Goal: Information Seeking & Learning: Learn about a topic

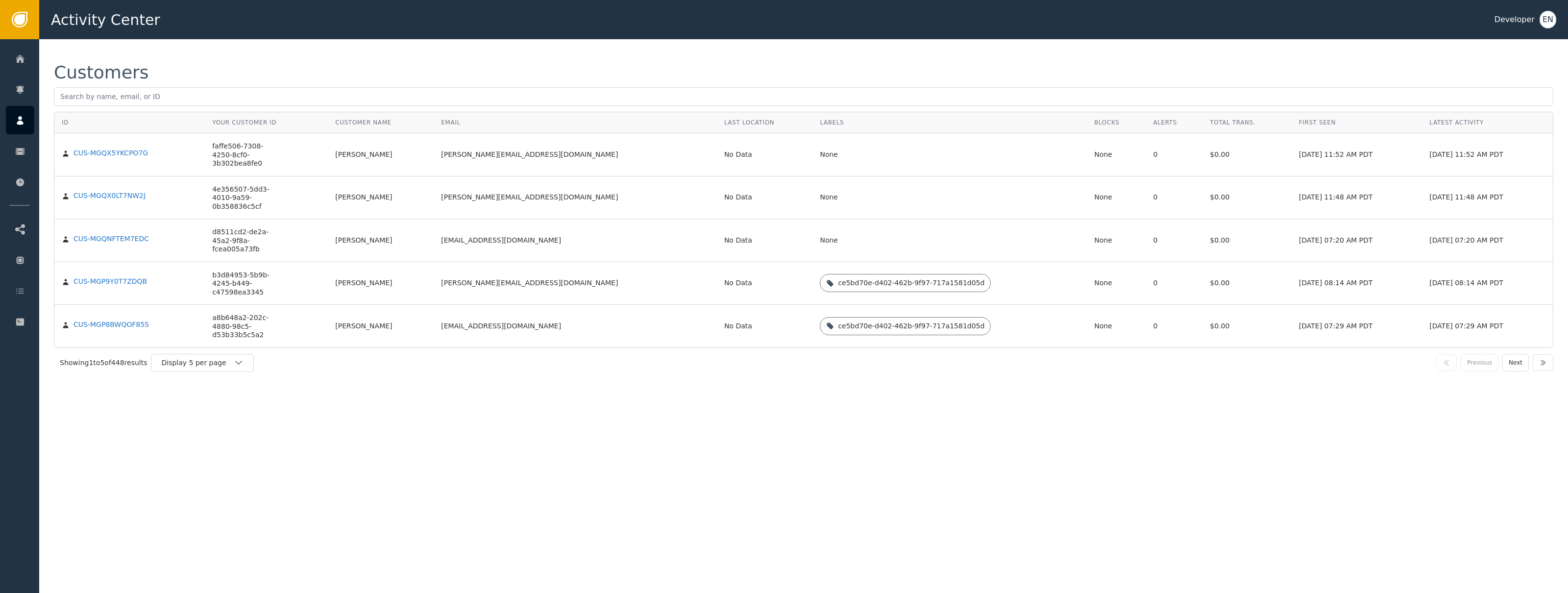
drag, startPoint x: 493, startPoint y: 156, endPoint x: 417, endPoint y: 159, distance: 76.1
click at [493, 156] on td "[PERSON_NAME][EMAIL_ADDRESS][DOMAIN_NAME]" at bounding box center [575, 155] width 283 height 43
click at [124, 157] on div "CUS-MGQX5YKCPO7G" at bounding box center [110, 153] width 75 height 9
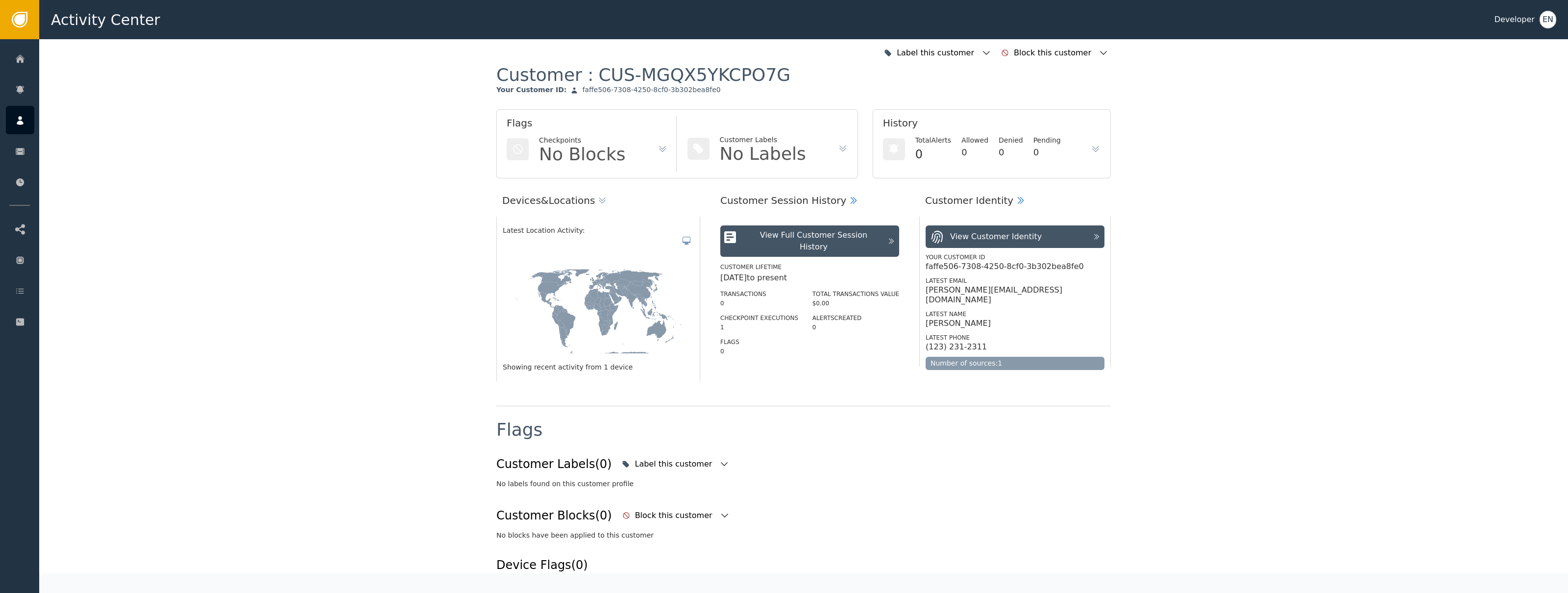
click at [803, 238] on div "View Full Customer Session History" at bounding box center [813, 241] width 138 height 24
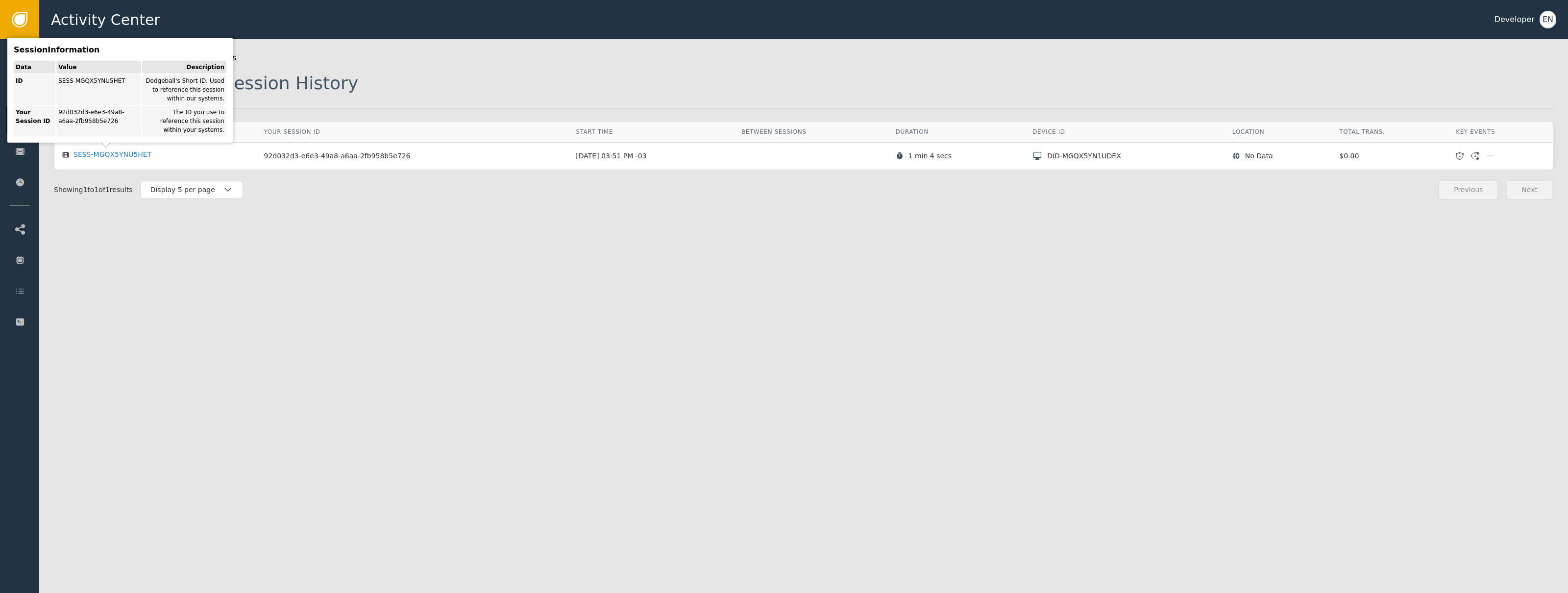
click at [144, 39] on body "Activity Center Developer EN Home Alerts Customers Sessions Events Checkpoint S…" at bounding box center [784, 19] width 1568 height 39
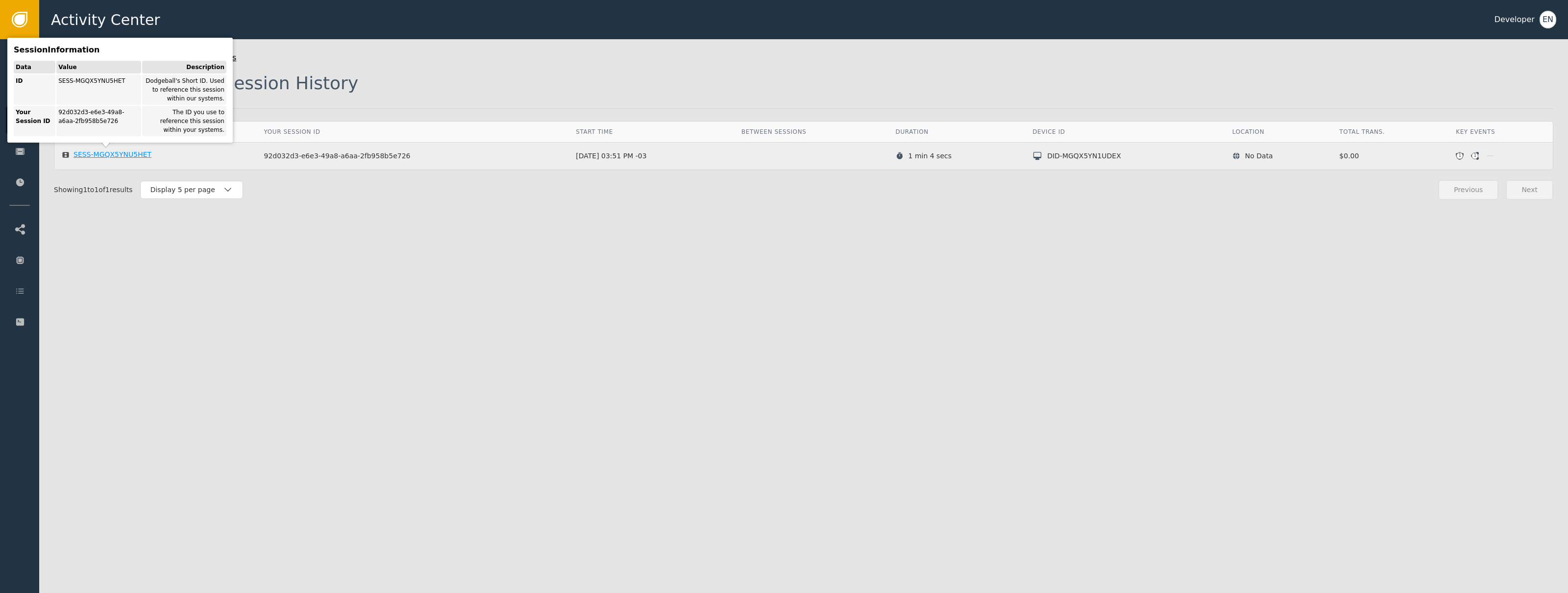
click at [129, 155] on div "SESS-MGQX5YNU5HET" at bounding box center [112, 155] width 78 height 9
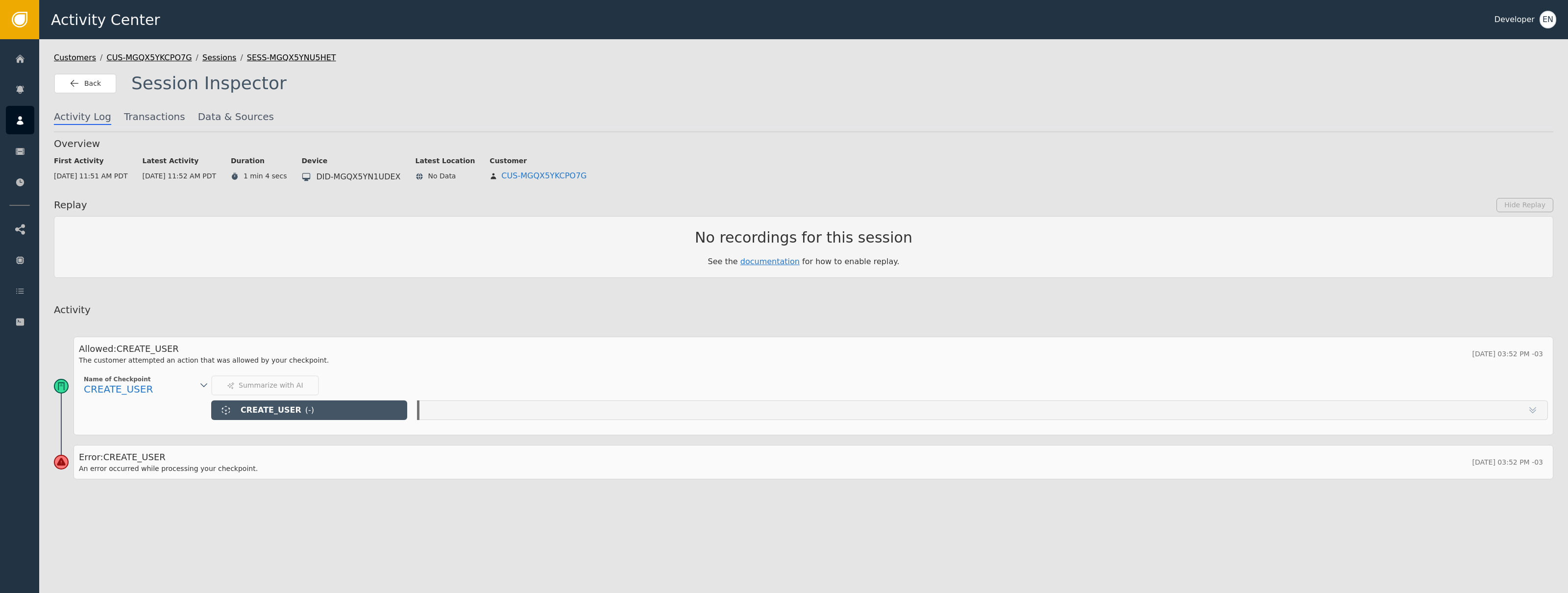
scroll to position [15, 0]
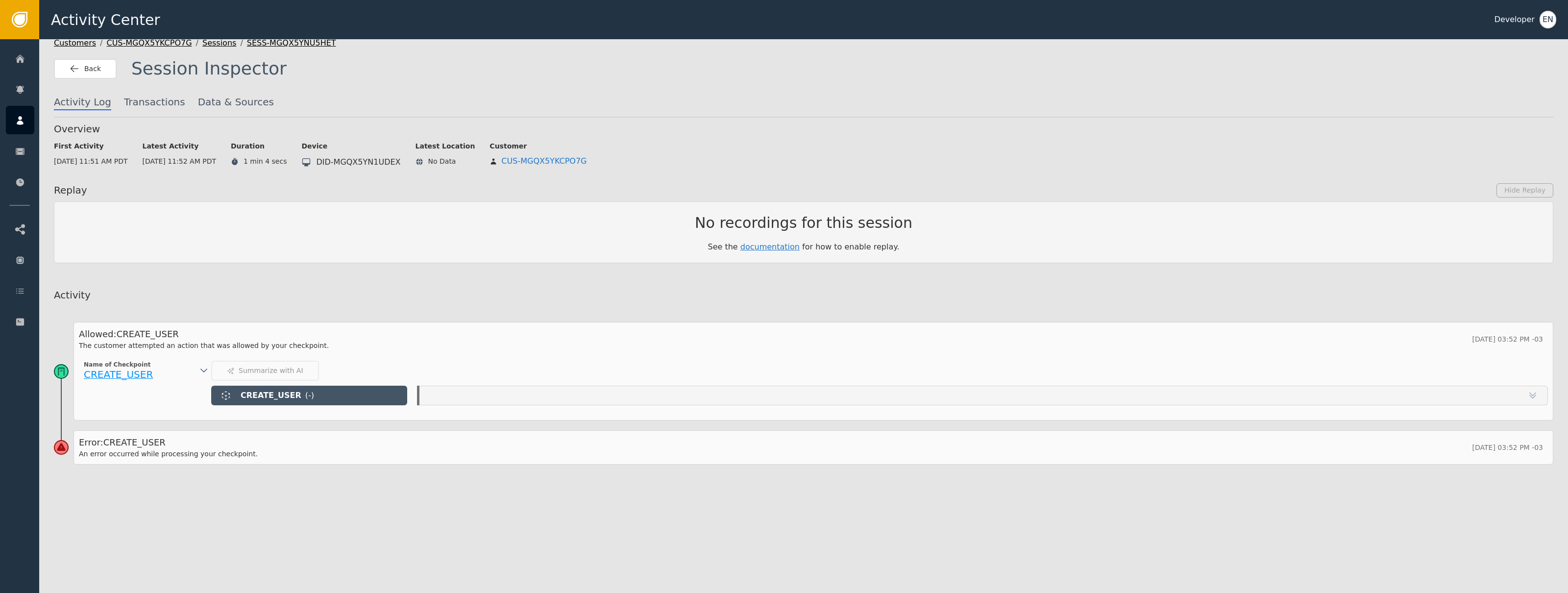
click at [196, 368] on div "CREATE_USER" at bounding box center [142, 374] width 118 height 13
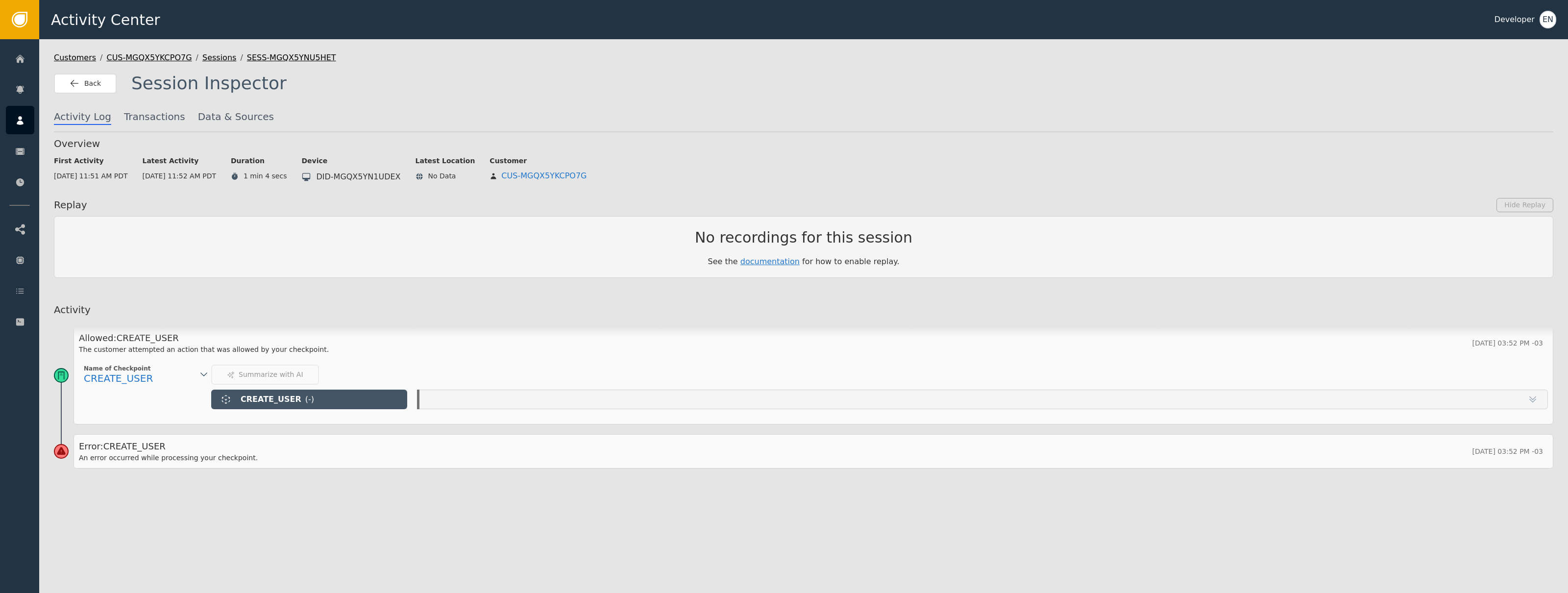
click at [202, 371] on icon at bounding box center [204, 374] width 10 height 10
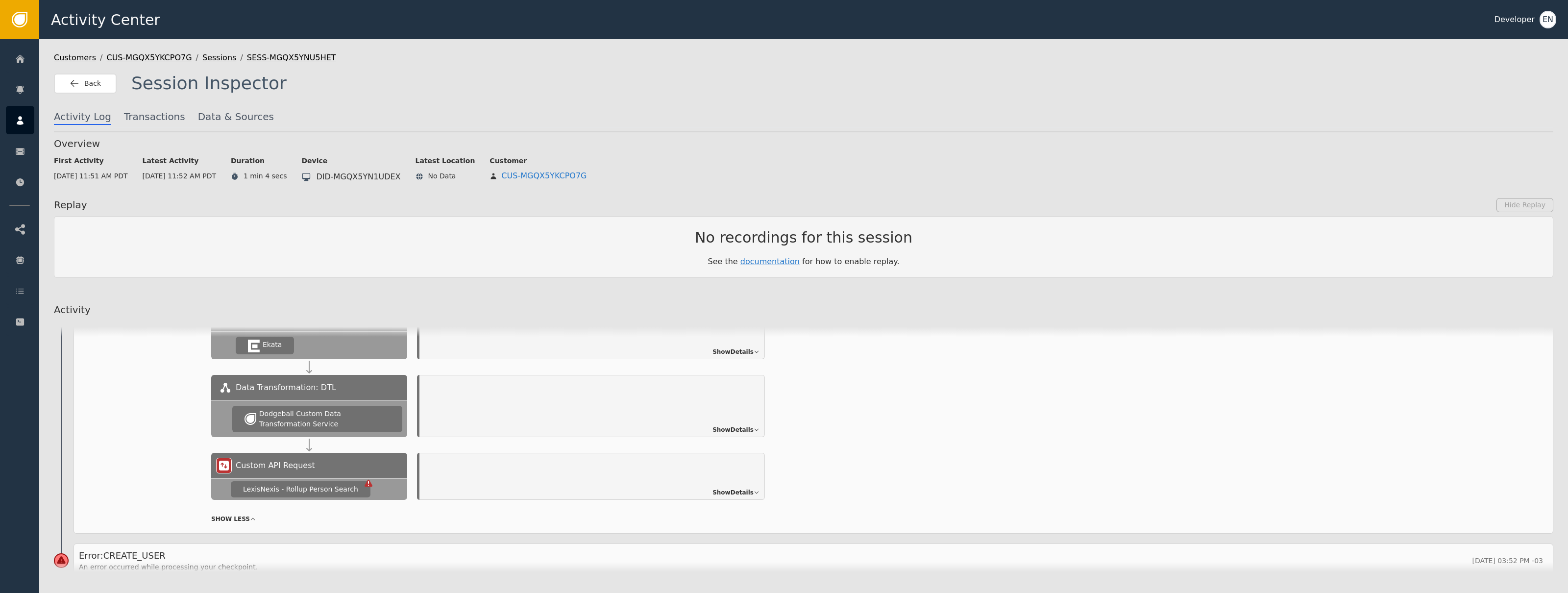
scroll to position [264, 0]
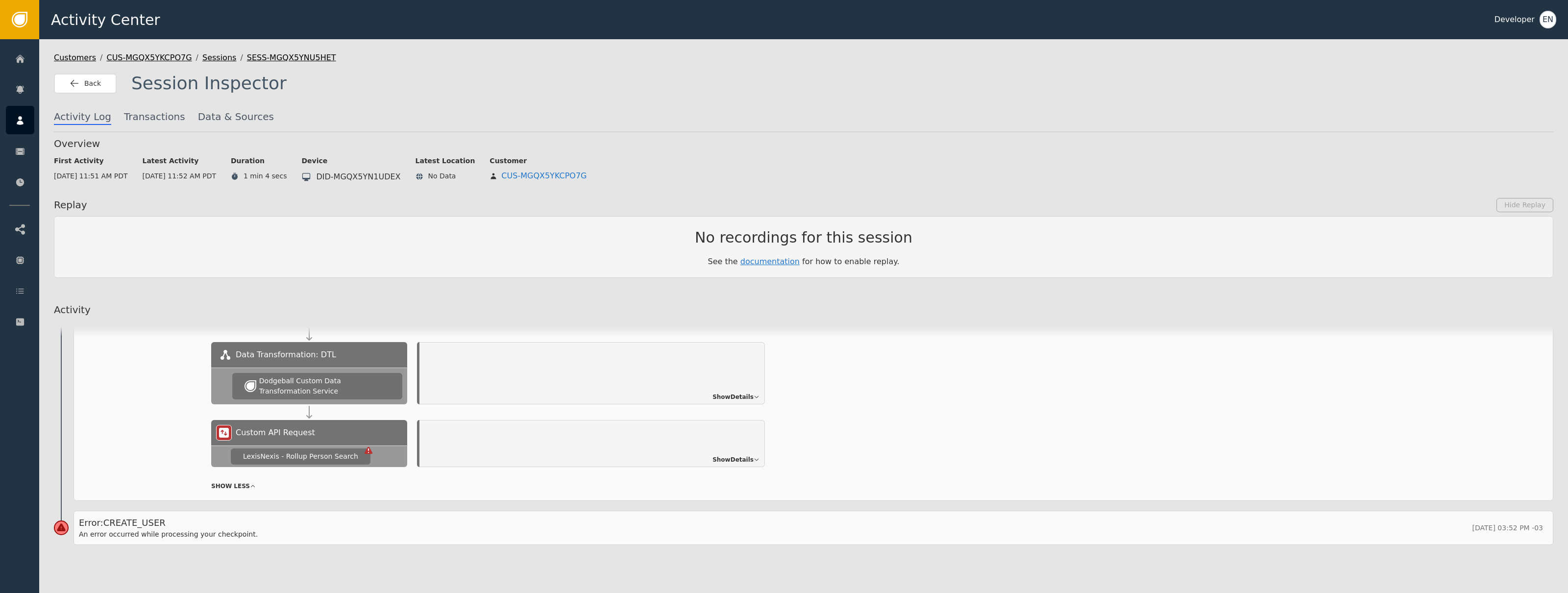
drag, startPoint x: 347, startPoint y: 452, endPoint x: 352, endPoint y: 453, distance: 5.1
click at [346, 453] on div "LexisNexis - Rollup Person Search" at bounding box center [300, 457] width 115 height 10
click at [364, 452] on icon at bounding box center [368, 450] width 8 height 7
click at [315, 433] on div "Custom API Request" at bounding box center [309, 433] width 196 height 26
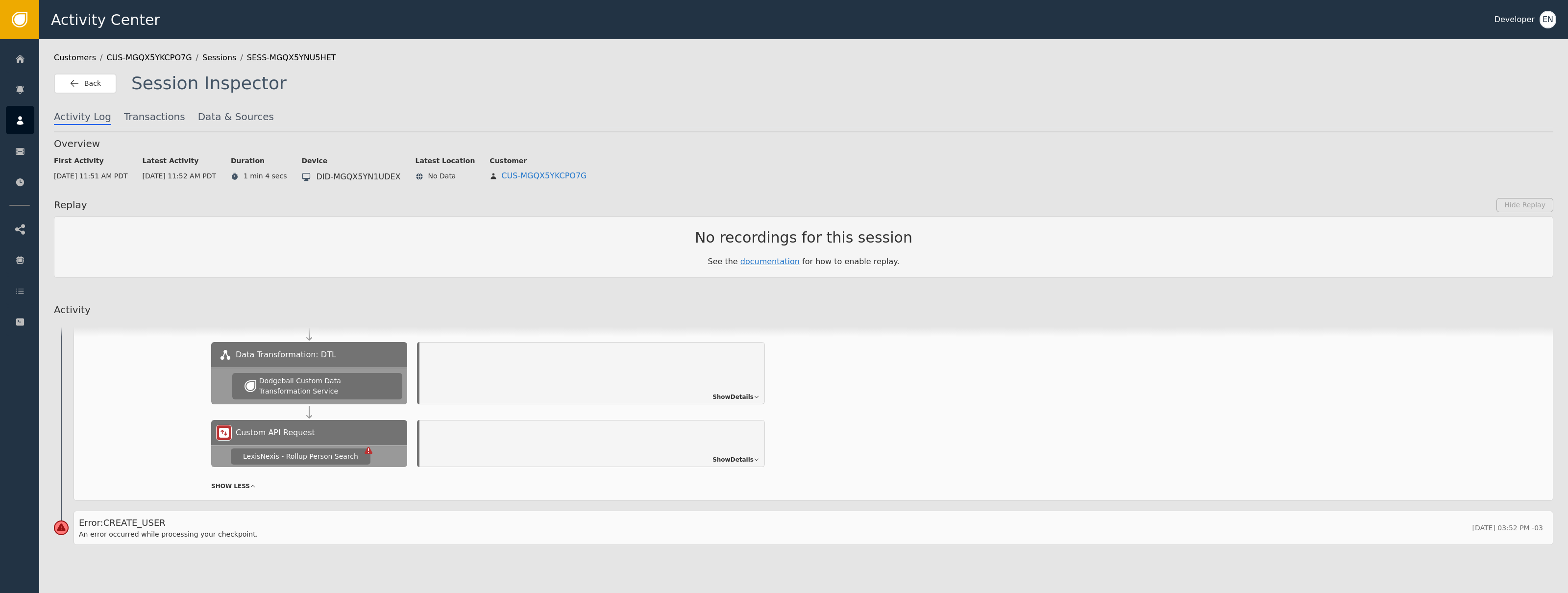
click at [315, 433] on div "Custom API Request" at bounding box center [309, 433] width 196 height 26
drag, startPoint x: 710, startPoint y: 476, endPoint x: 715, endPoint y: 458, distance: 18.7
click at [711, 475] on div "Summarize with AI Incoming Event Type: CREATE_USER Show Details Get Email Intel…" at bounding box center [879, 301] width 1337 height 379
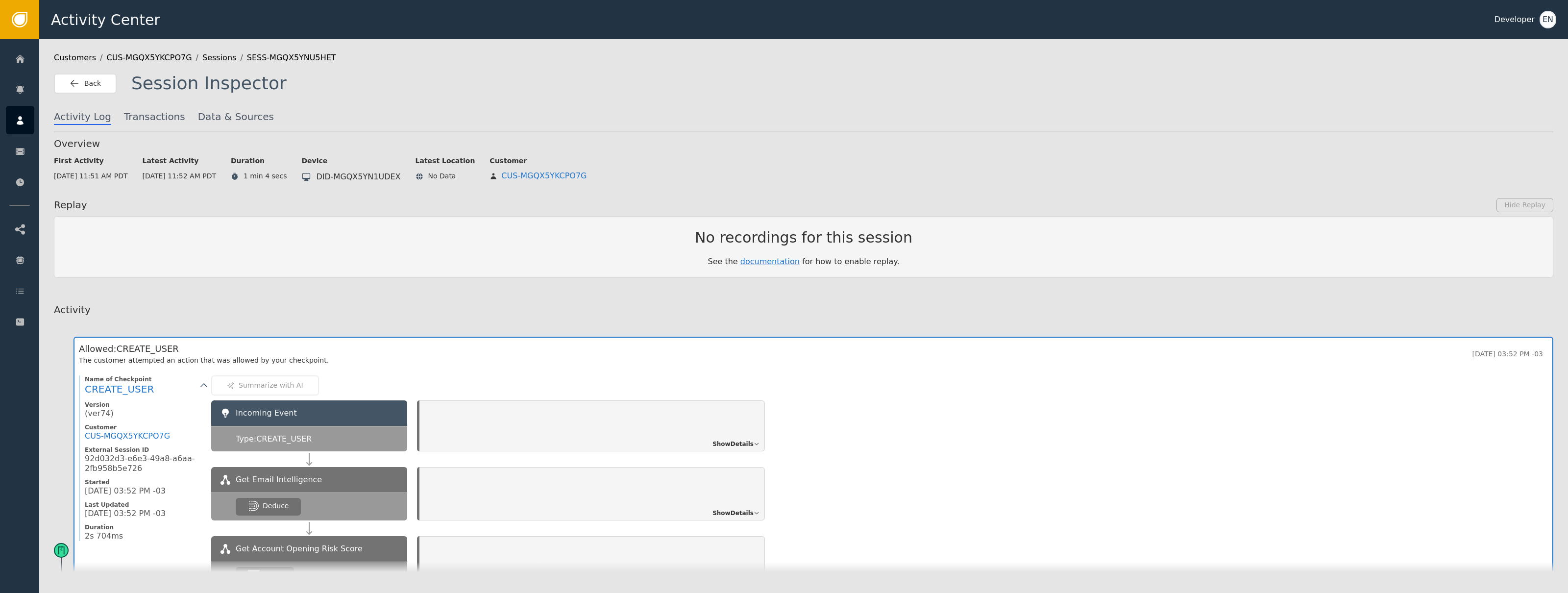
click at [716, 458] on div "Incoming Event Type: CREATE_USER Show Details" at bounding box center [879, 434] width 1337 height 67
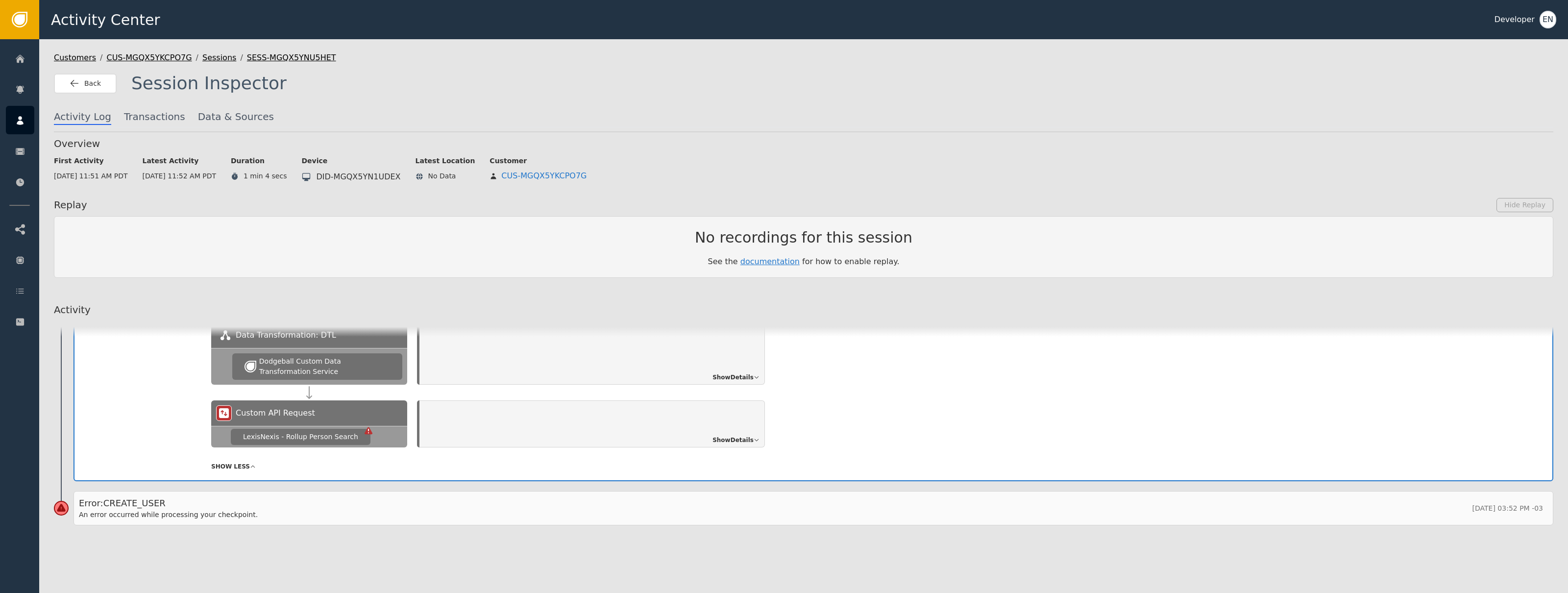
scroll to position [289, 0]
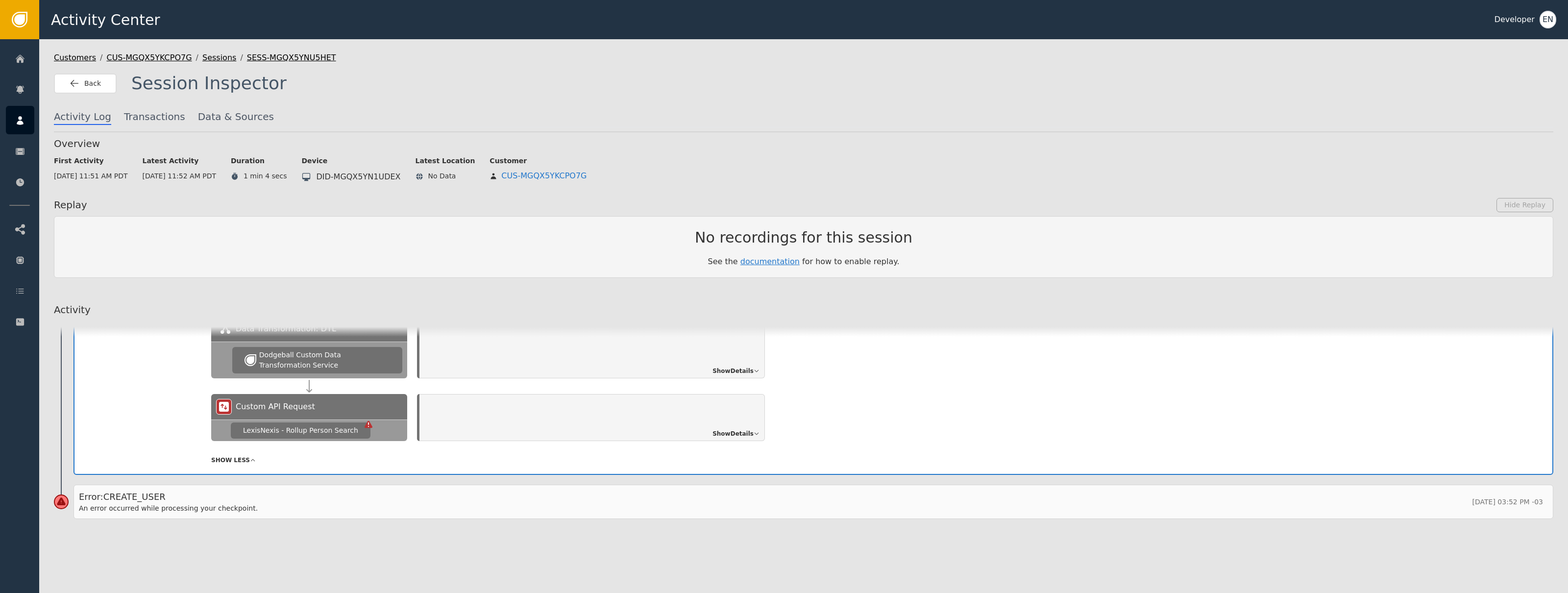
click at [733, 438] on div "Show Details" at bounding box center [592, 418] width 345 height 47
click at [737, 434] on span "Show Details" at bounding box center [733, 434] width 41 height 9
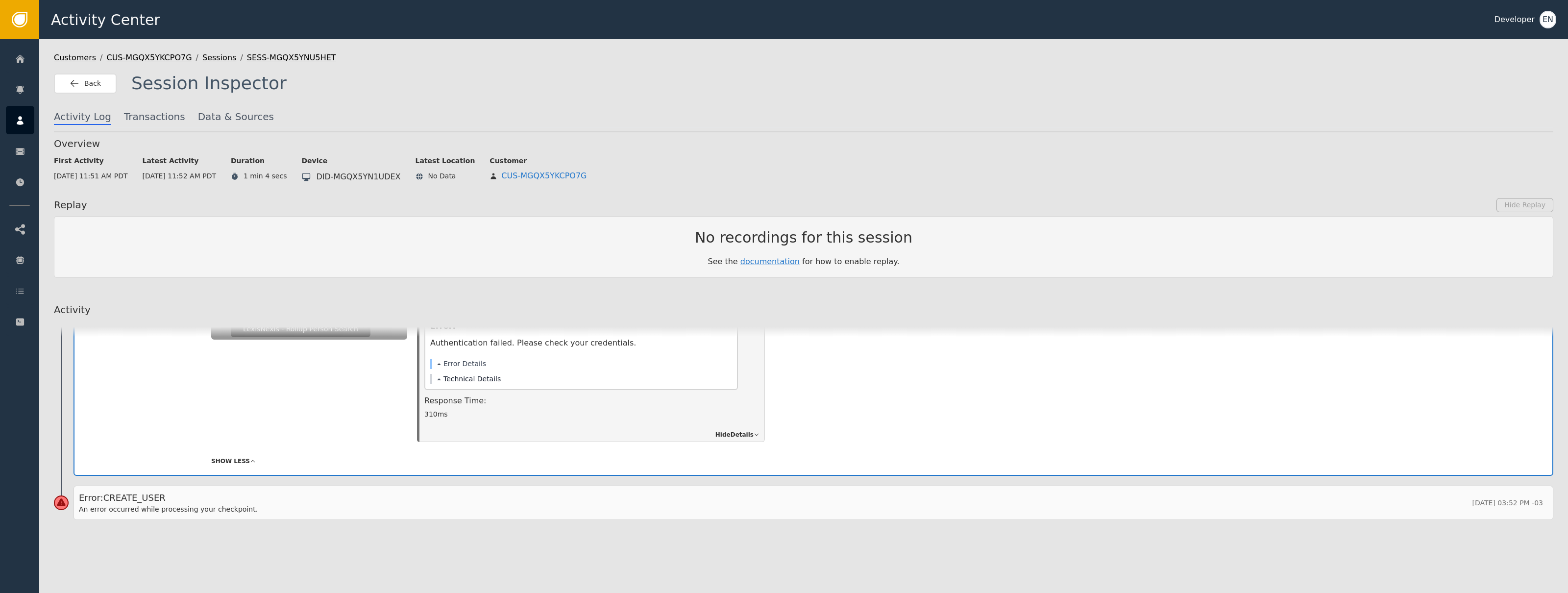
click at [468, 380] on button "Technical Details" at bounding box center [468, 379] width 64 height 10
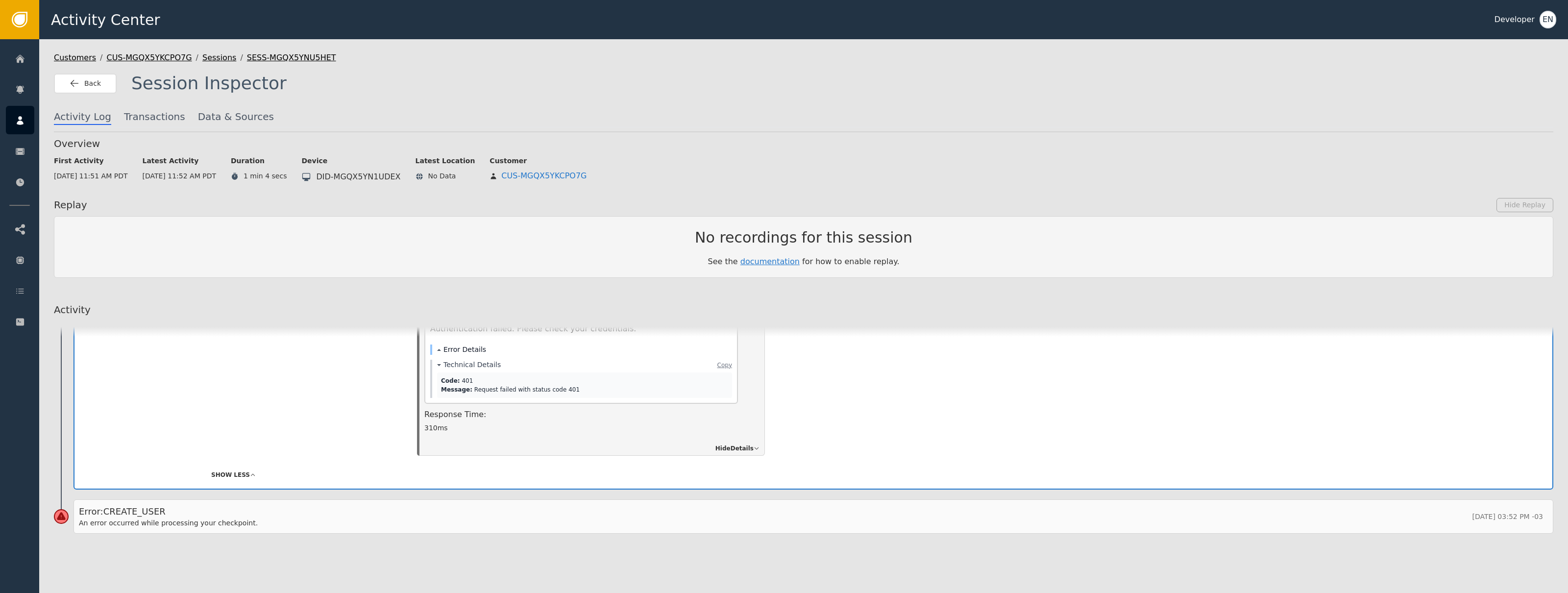
click at [468, 348] on button "Error Details" at bounding box center [461, 350] width 49 height 10
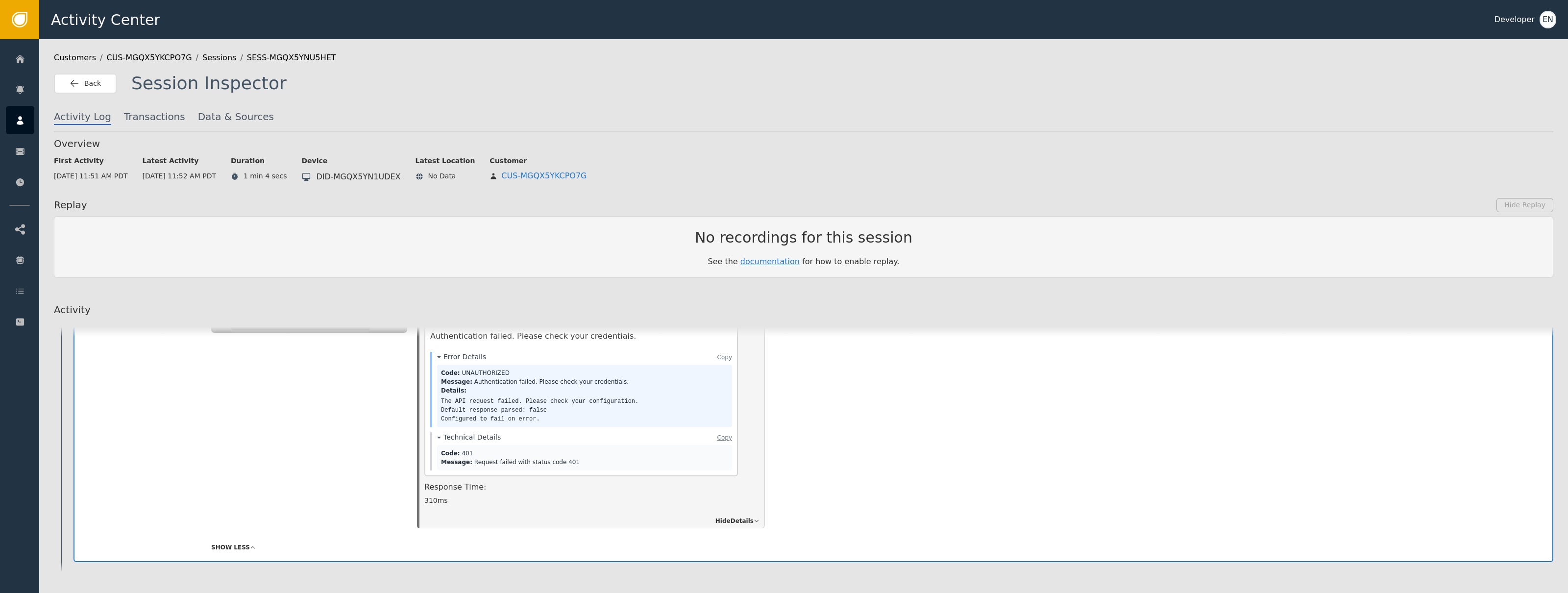
scroll to position [394, 0]
click at [554, 405] on pre "The API request failed. Please check your configuration. Default response parse…" at bounding box center [584, 413] width 287 height 26
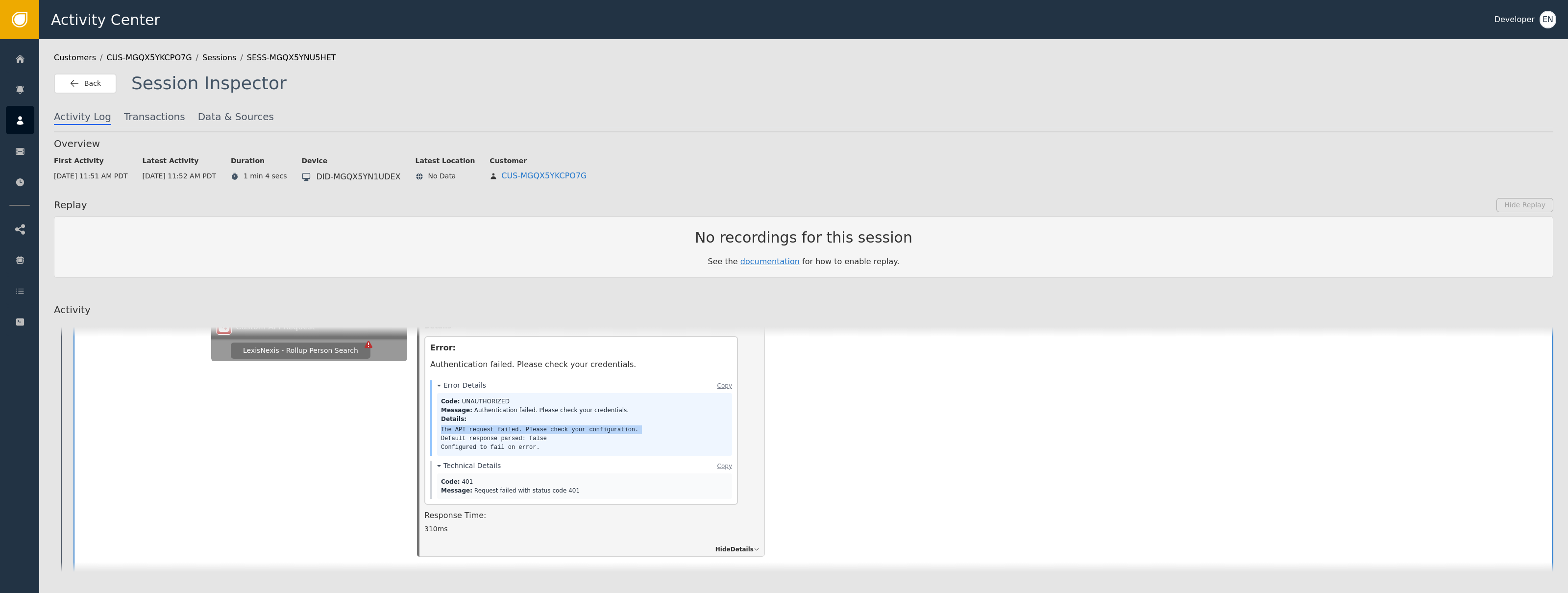
scroll to position [366, 0]
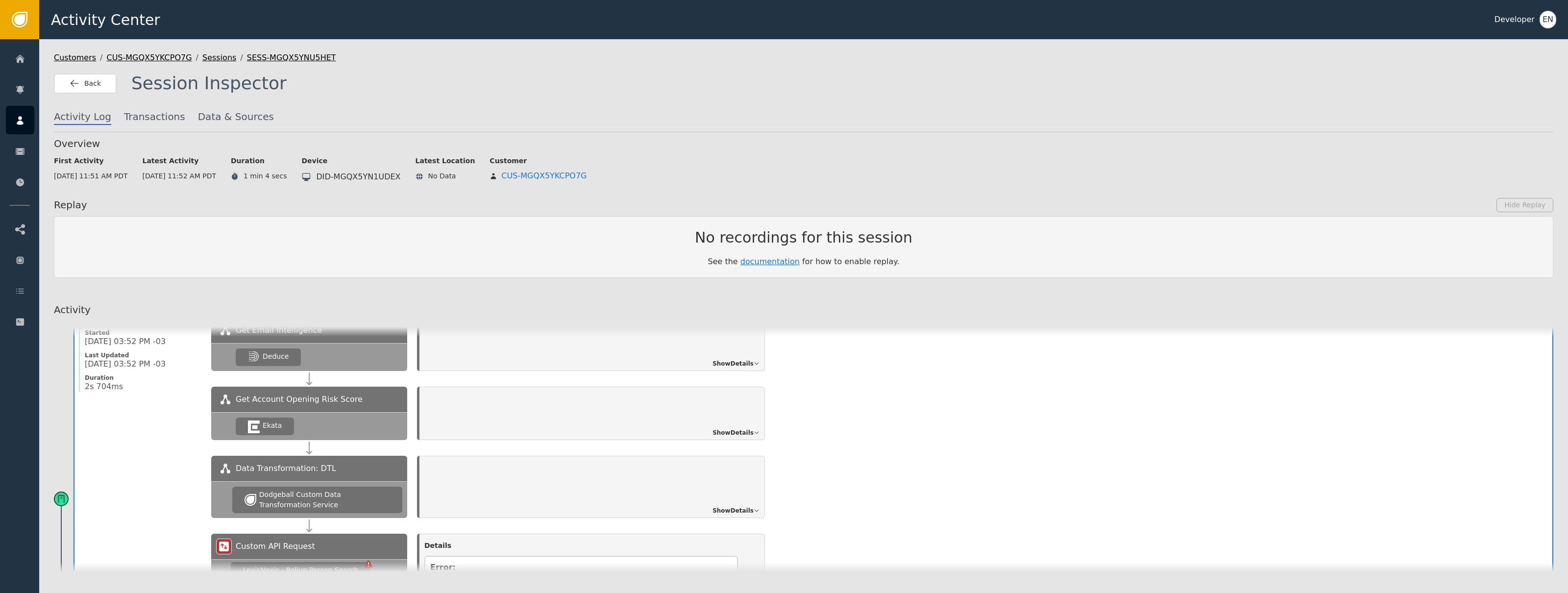
click at [844, 409] on div "Get Account Opening Risk Score Ekata Show Details" at bounding box center [879, 413] width 1337 height 53
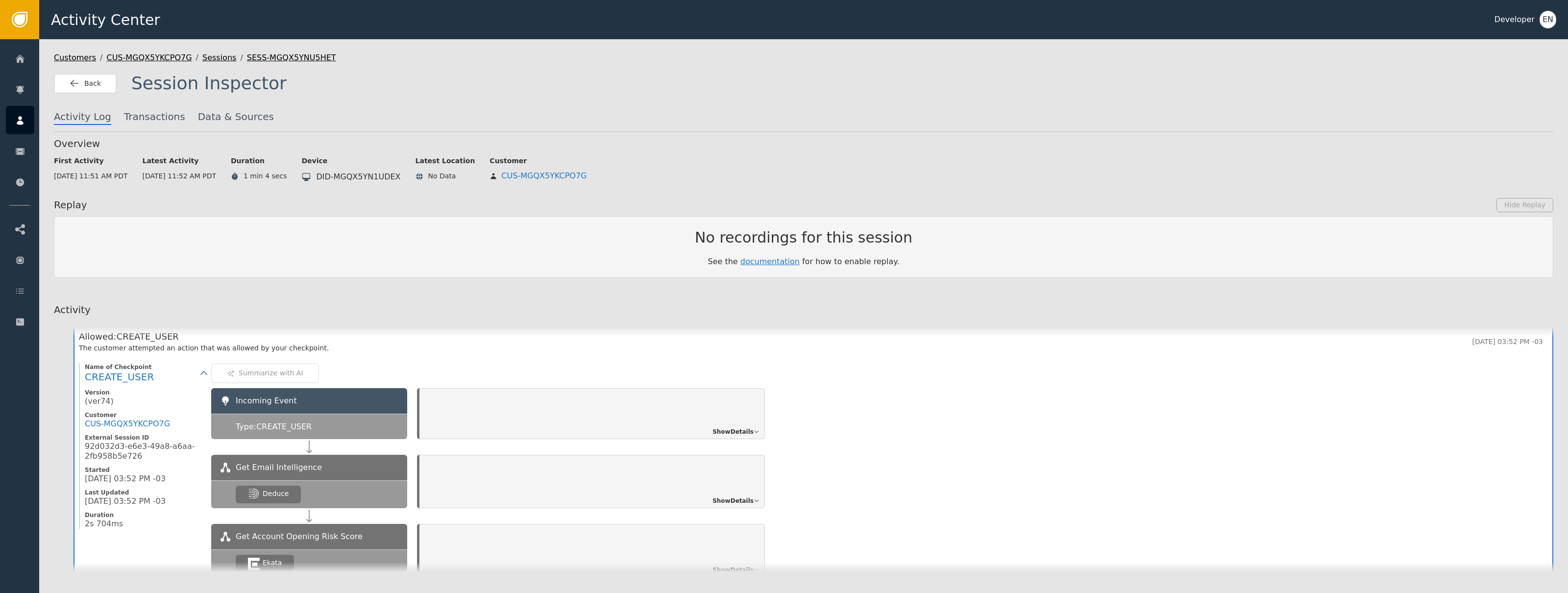
scroll to position [15, 0]
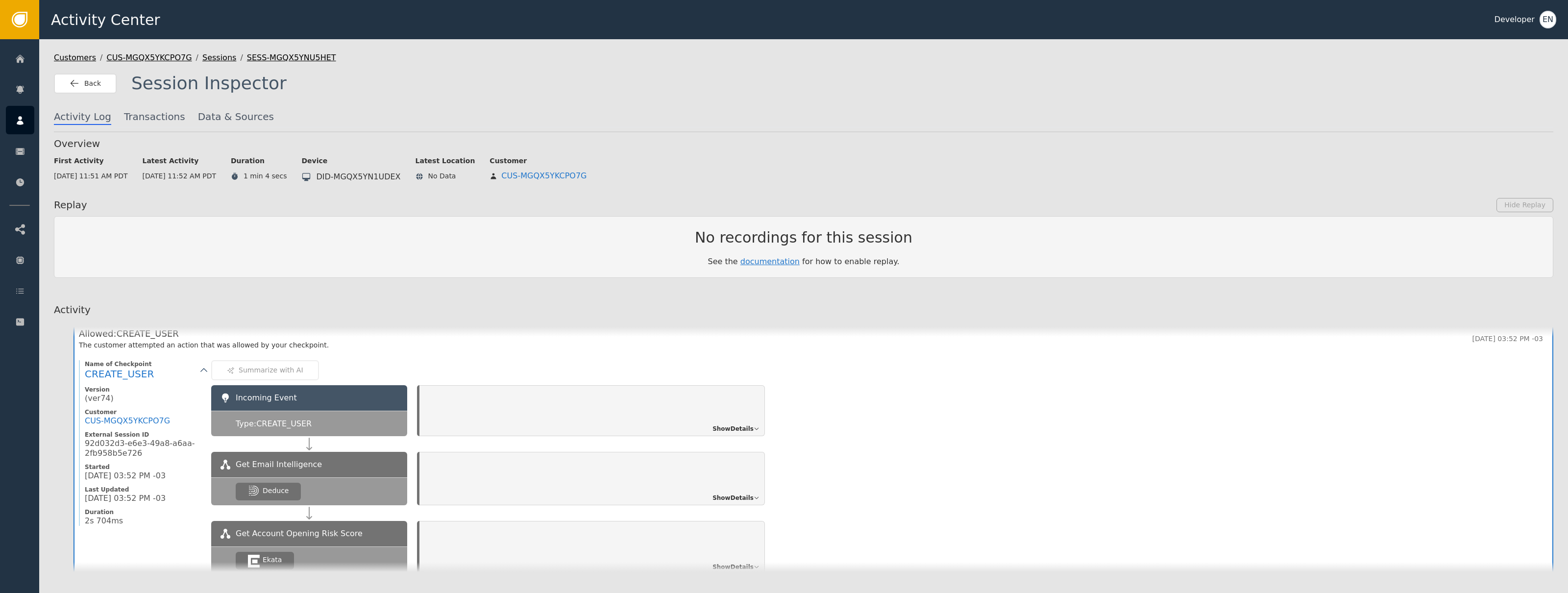
click at [719, 426] on span "Show Details" at bounding box center [733, 428] width 41 height 9
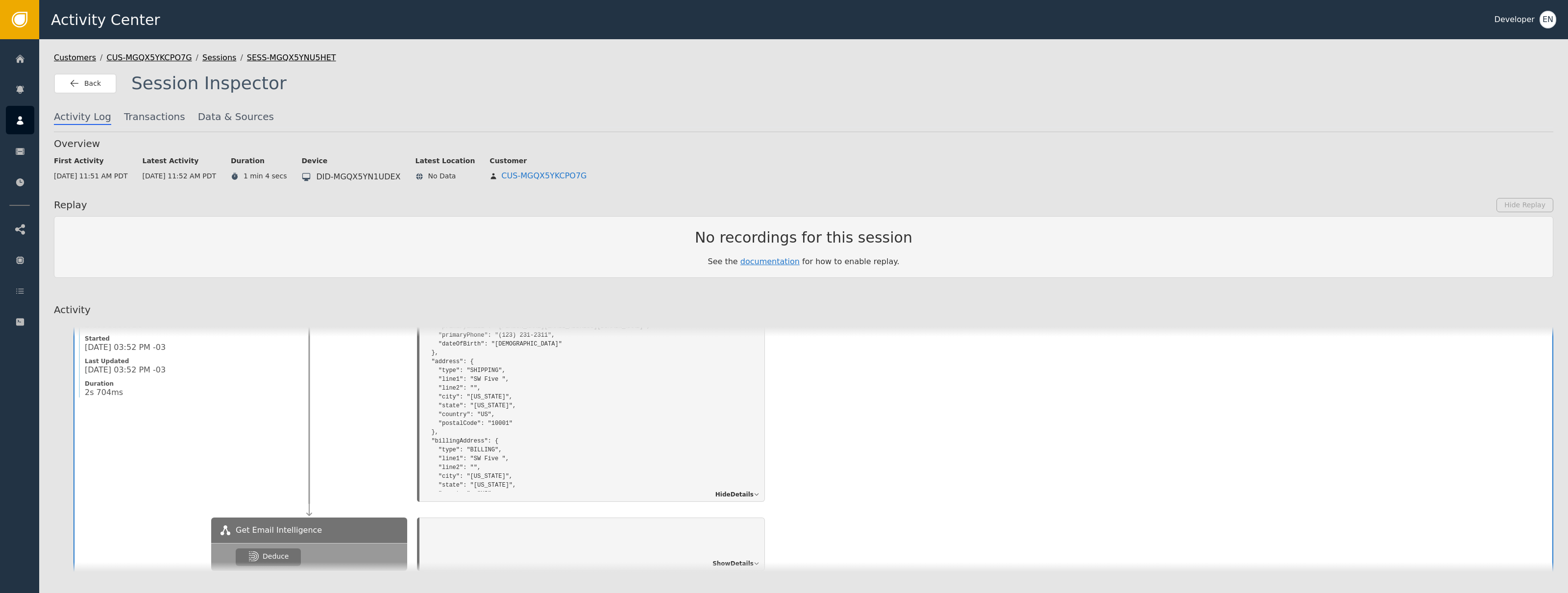
scroll to position [141, 0]
click at [614, 144] on div "Overview" at bounding box center [803, 144] width 1499 height 15
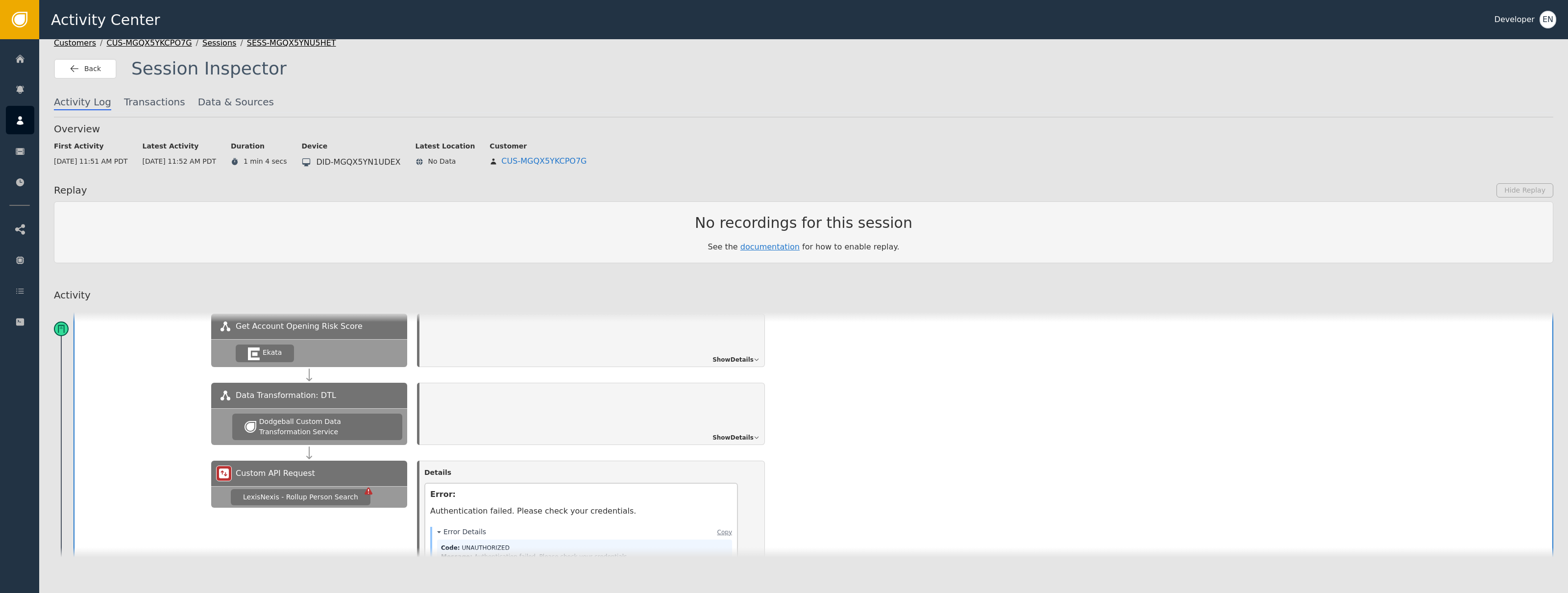
scroll to position [447, 0]
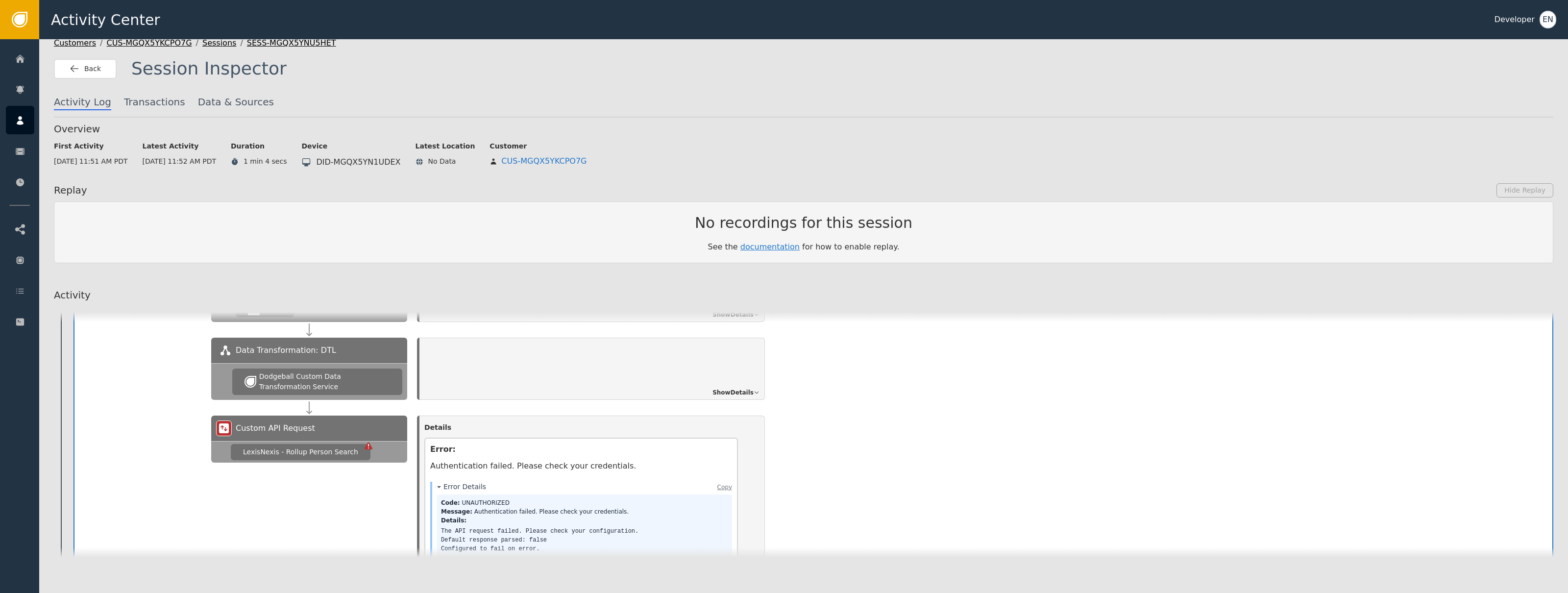
click at [334, 433] on div "Custom API Request" at bounding box center [309, 428] width 196 height 26
click at [364, 446] on icon at bounding box center [368, 446] width 8 height 7
click at [356, 447] on div "LexisNexis - Rollup Person Search" at bounding box center [300, 452] width 140 height 16
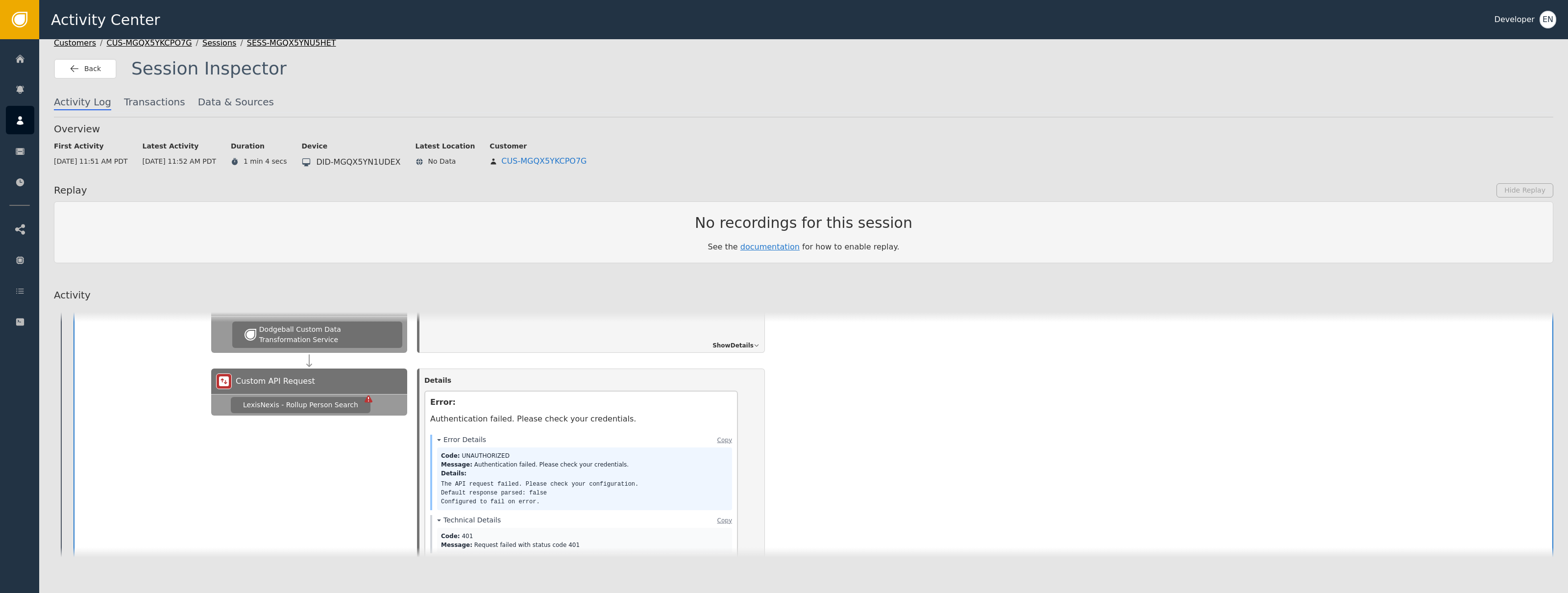
click at [359, 445] on div at bounding box center [309, 513] width 196 height 196
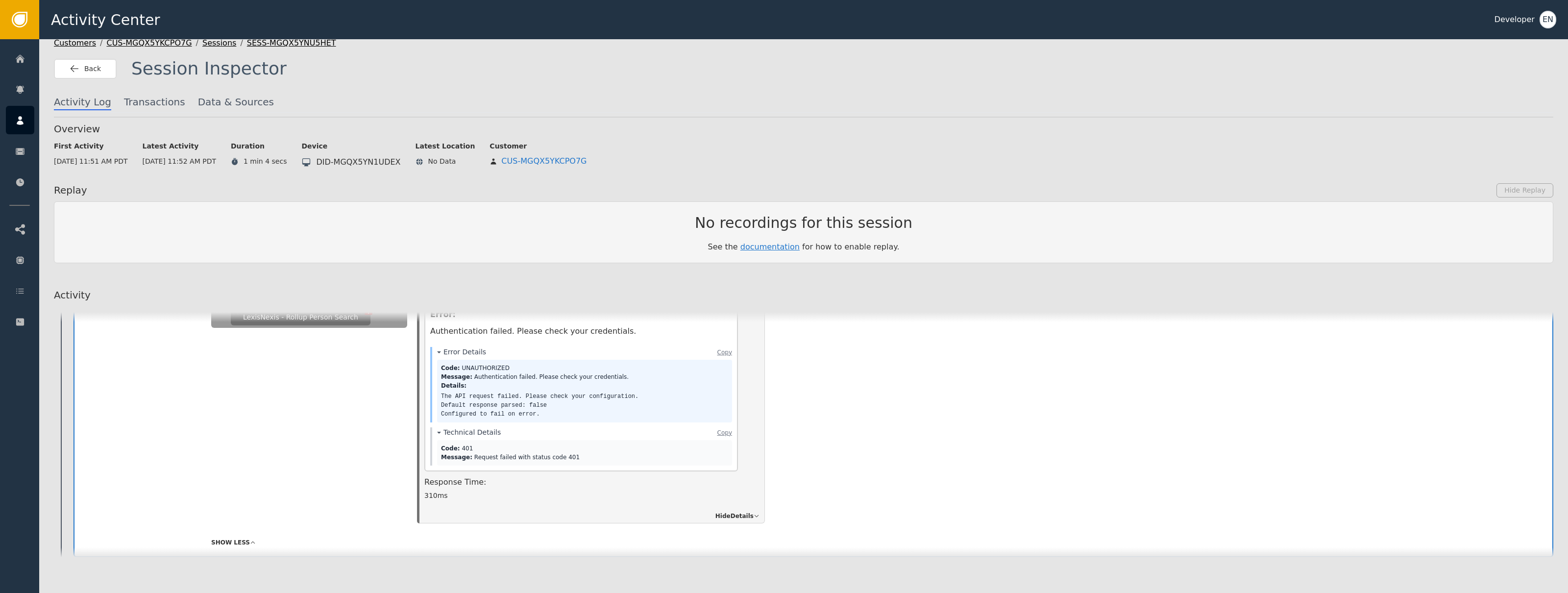
scroll to position [0, 0]
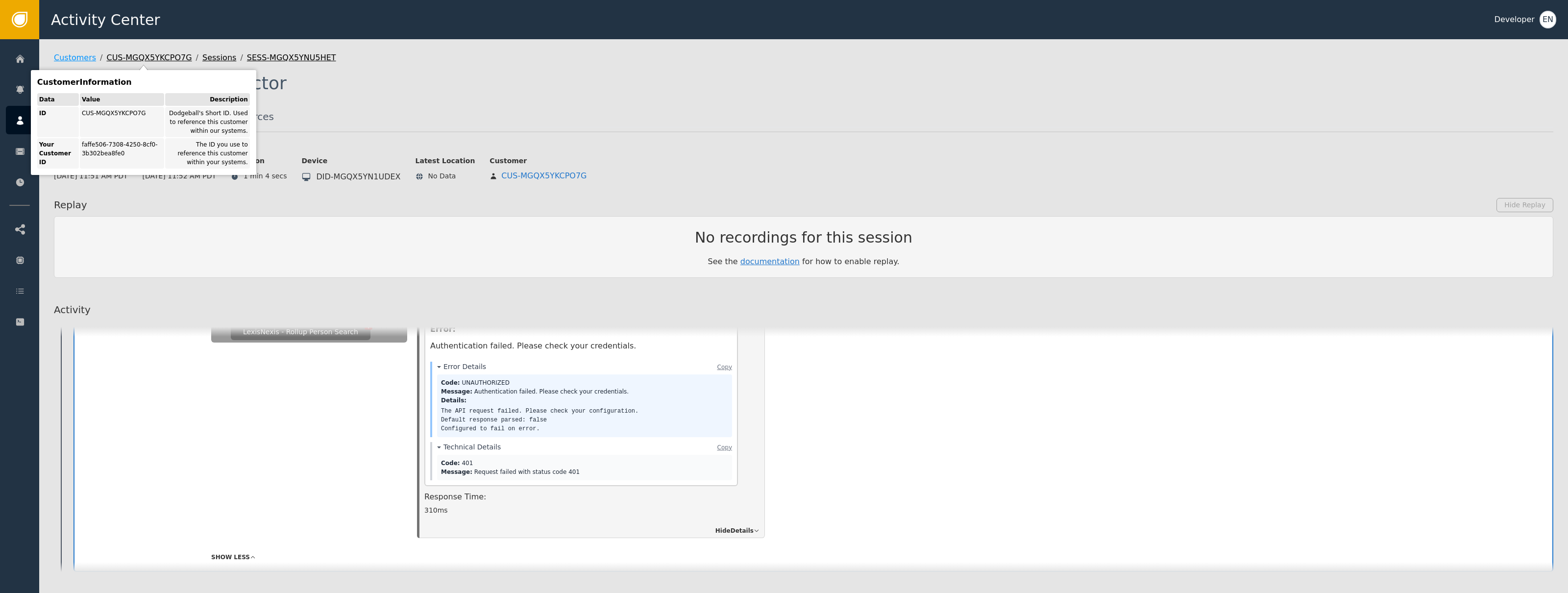
click at [74, 54] on link "Customers" at bounding box center [75, 57] width 42 height 11
